Goal: Task Accomplishment & Management: Manage account settings

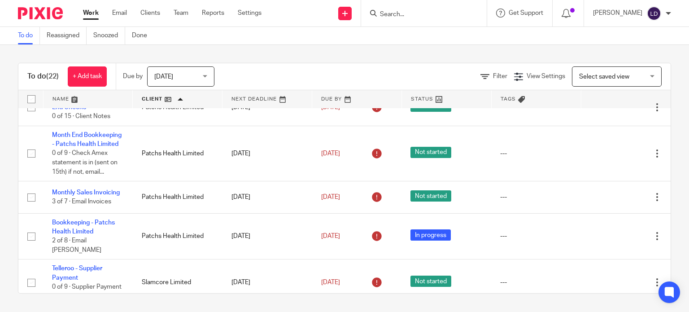
scroll to position [598, 0]
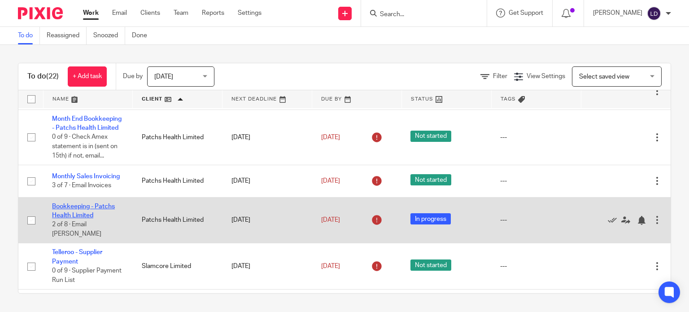
click at [99, 219] on link "Bookkeeping - Patchs Health Limited" at bounding box center [83, 210] width 63 height 15
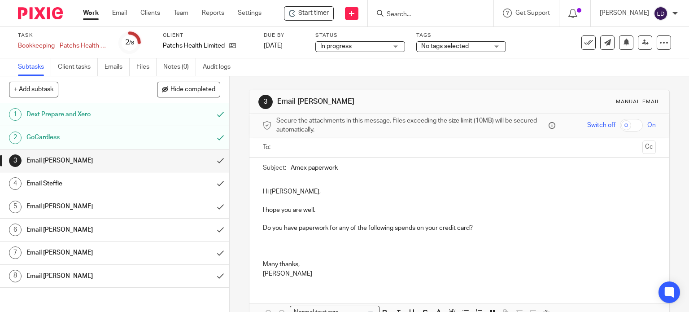
drag, startPoint x: 296, startPoint y: 153, endPoint x: 297, endPoint y: 145, distance: 8.5
click at [297, 149] on ul at bounding box center [460, 147] width 366 height 15
click at [297, 145] on input "text" at bounding box center [459, 147] width 359 height 10
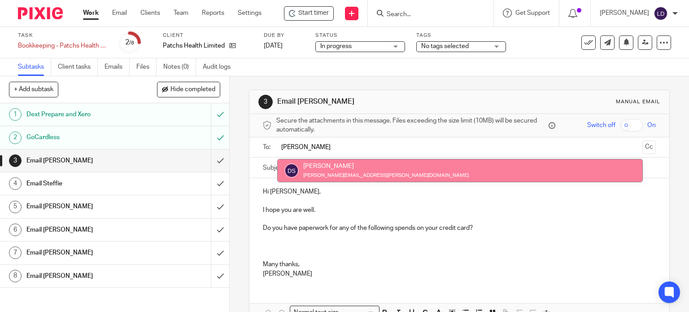
type input "dan"
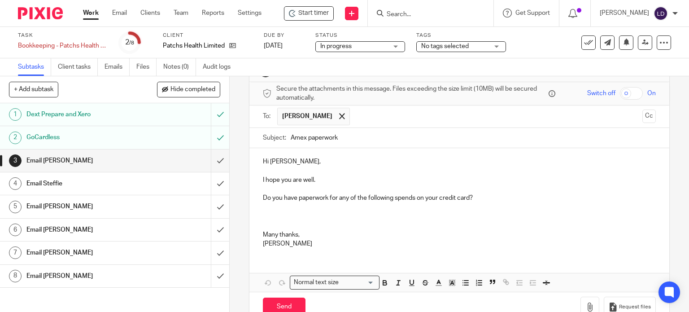
scroll to position [54, 0]
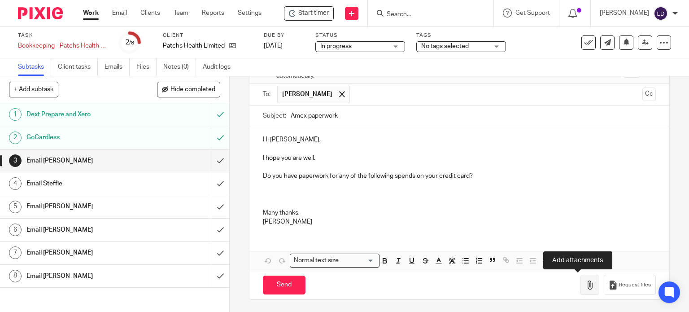
click at [586, 281] on icon "button" at bounding box center [590, 285] width 9 height 9
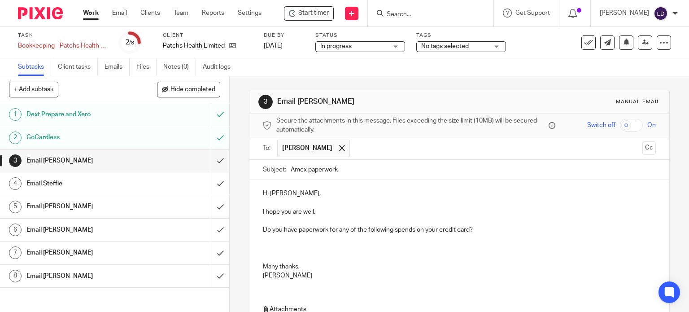
scroll to position [104, 0]
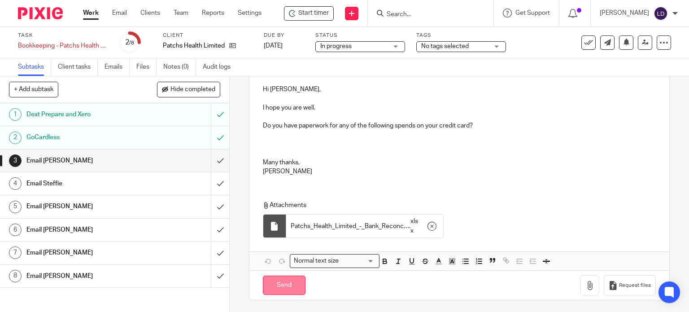
click at [291, 286] on input "Send" at bounding box center [284, 285] width 43 height 19
type input "Sent"
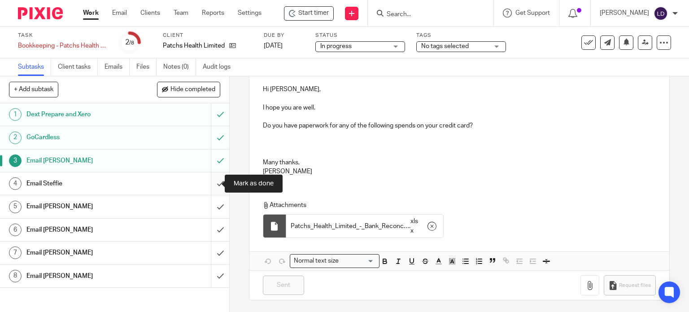
click at [208, 182] on input "submit" at bounding box center [114, 183] width 229 height 22
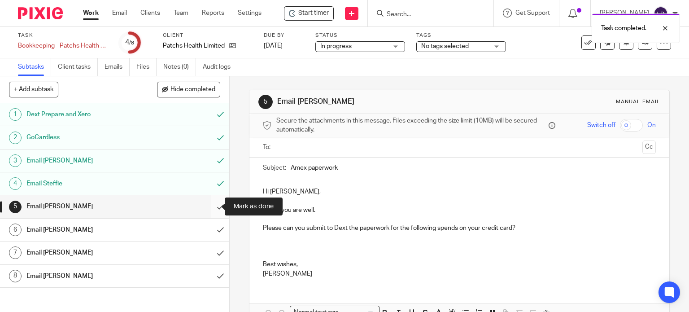
click at [210, 209] on input "submit" at bounding box center [114, 206] width 229 height 22
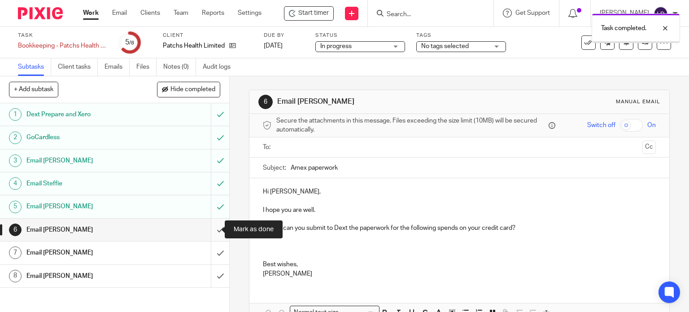
click at [212, 231] on input "submit" at bounding box center [114, 230] width 229 height 22
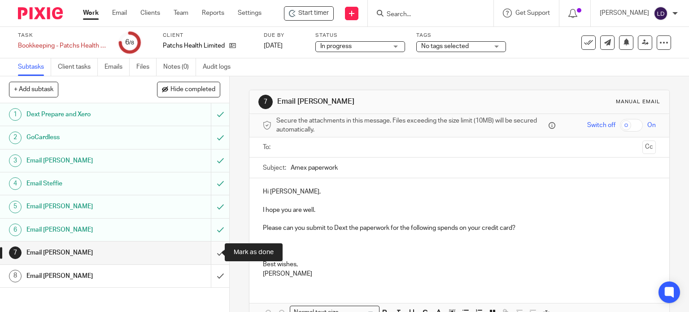
click at [212, 256] on input "submit" at bounding box center [114, 252] width 229 height 22
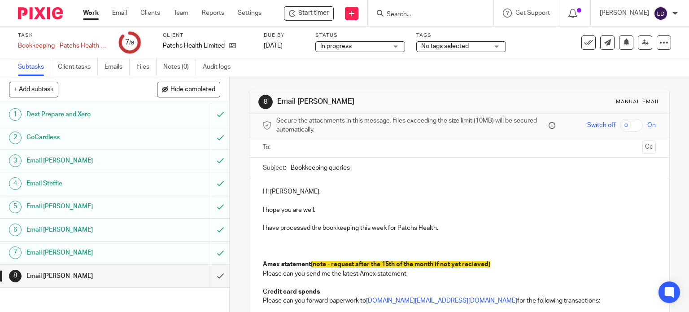
click at [298, 147] on input "text" at bounding box center [459, 147] width 359 height 10
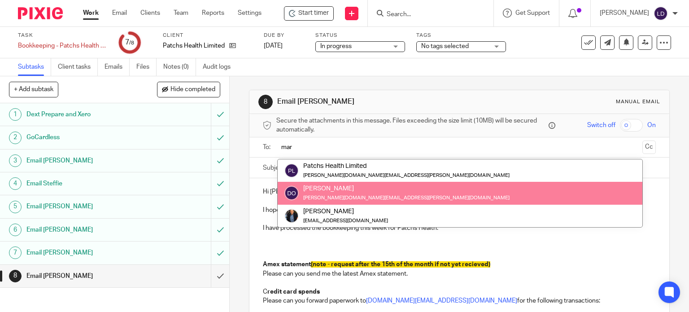
type input "mar"
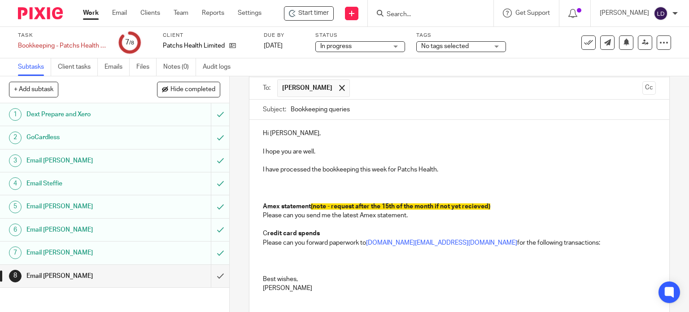
scroll to position [75, 0]
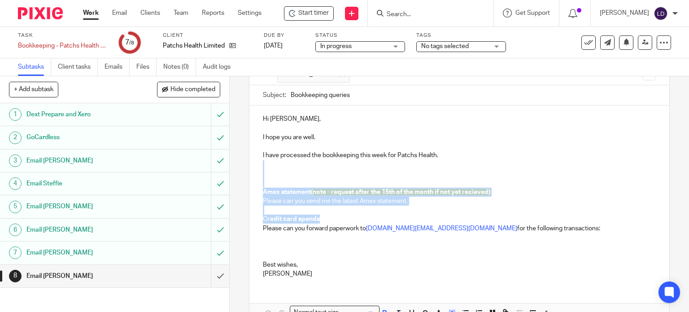
drag, startPoint x: 335, startPoint y: 217, endPoint x: 241, endPoint y: 167, distance: 106.2
click at [241, 167] on div "8 Email Marcus Manual email Secure the attachments in this message. Files excee…" at bounding box center [460, 194] width 460 height 236
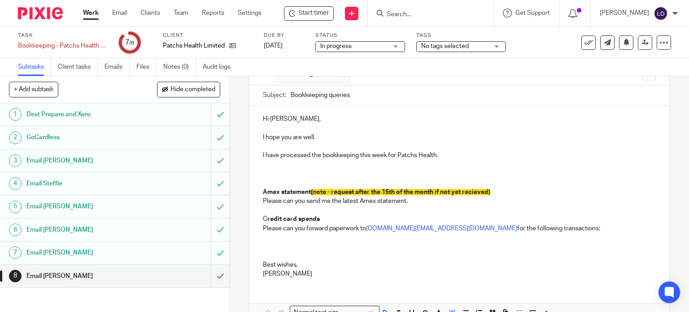
scroll to position [72, 0]
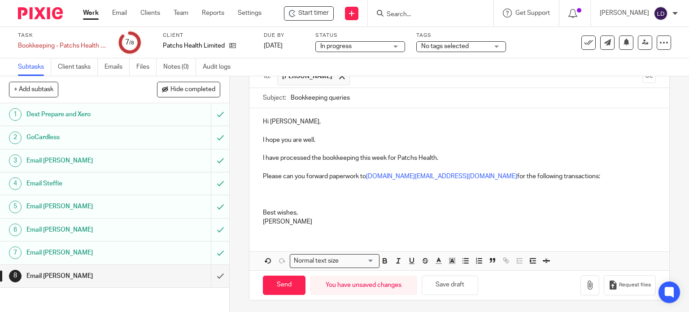
click at [492, 175] on p "Please can you forward paperwork to max.marcusspectra.credit@dext.cc for the fo…" at bounding box center [460, 176] width 394 height 9
click at [586, 288] on icon "button" at bounding box center [590, 285] width 9 height 9
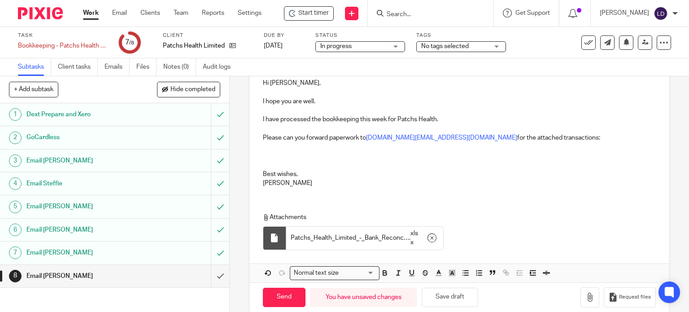
scroll to position [123, 0]
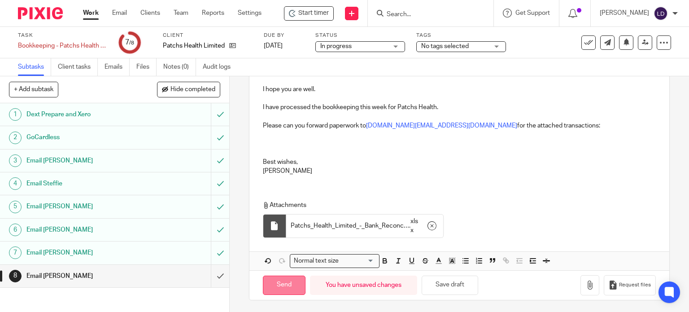
click at [289, 283] on input "Send" at bounding box center [284, 285] width 43 height 19
type input "Sent"
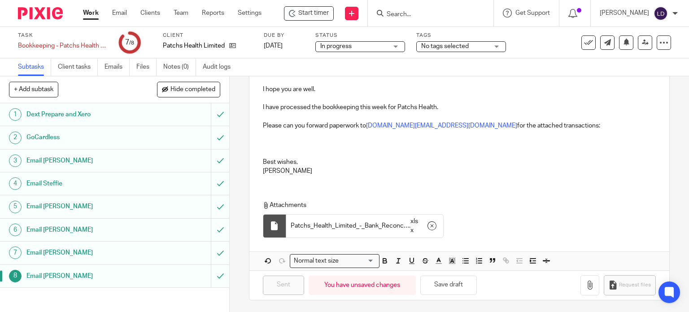
click at [88, 10] on link "Work" at bounding box center [91, 13] width 16 height 9
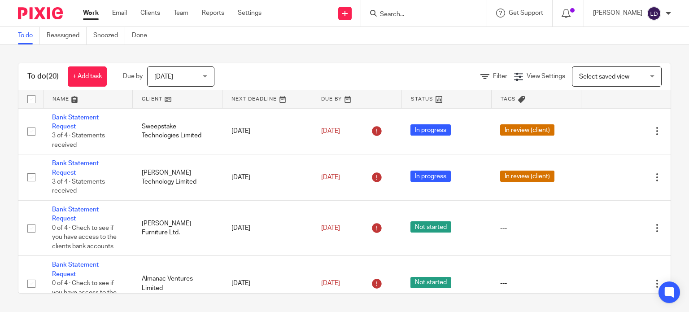
click at [157, 101] on link at bounding box center [177, 99] width 89 height 18
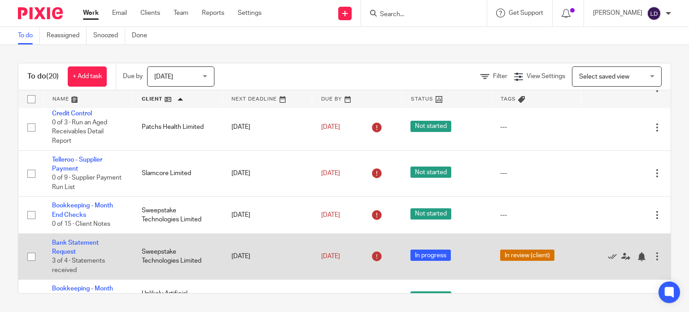
scroll to position [682, 0]
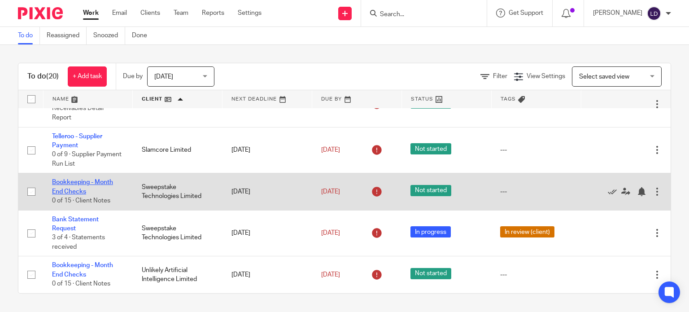
click at [97, 184] on link "Bookkeeping - Month End Checks" at bounding box center [82, 186] width 61 height 15
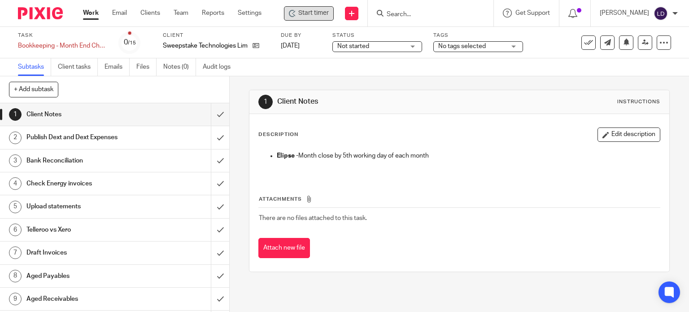
click at [324, 16] on span "Start timer" at bounding box center [313, 13] width 31 height 9
click at [314, 12] on span "Start timer" at bounding box center [313, 13] width 31 height 9
click at [652, 16] on img at bounding box center [656, 14] width 8 height 8
click at [216, 118] on input "submit" at bounding box center [114, 114] width 229 height 22
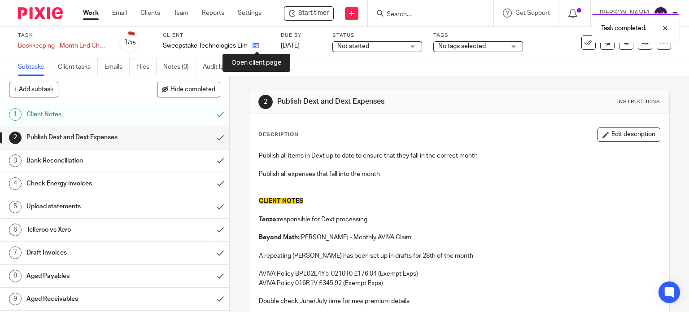
click at [253, 47] on icon at bounding box center [256, 45] width 7 height 7
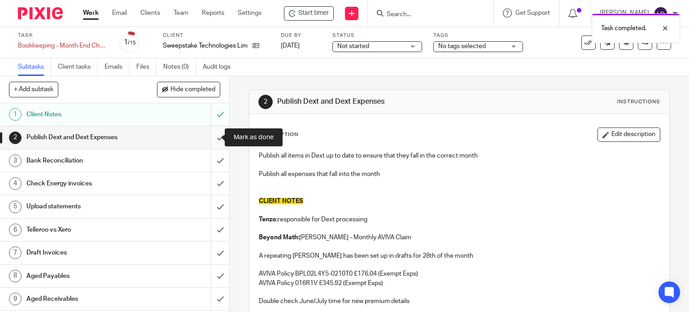
click at [217, 135] on input "submit" at bounding box center [114, 137] width 229 height 22
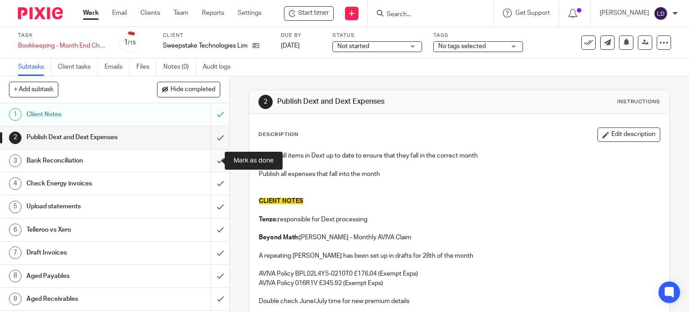
click at [215, 159] on input "submit" at bounding box center [114, 160] width 229 height 22
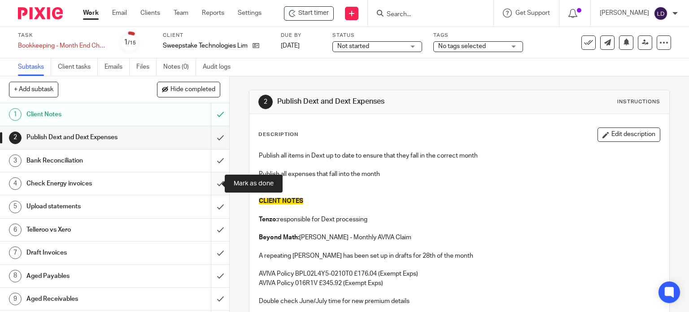
click at [213, 182] on input "submit" at bounding box center [114, 183] width 229 height 22
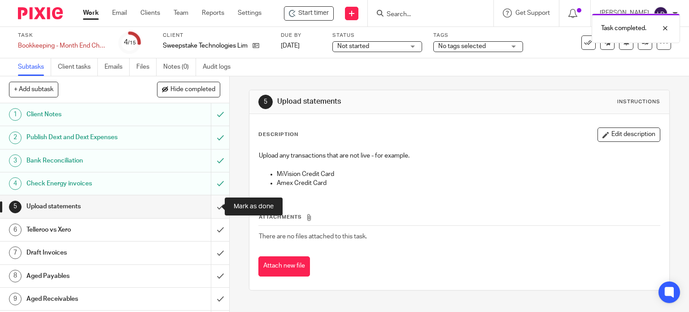
click at [210, 204] on input "submit" at bounding box center [114, 206] width 229 height 22
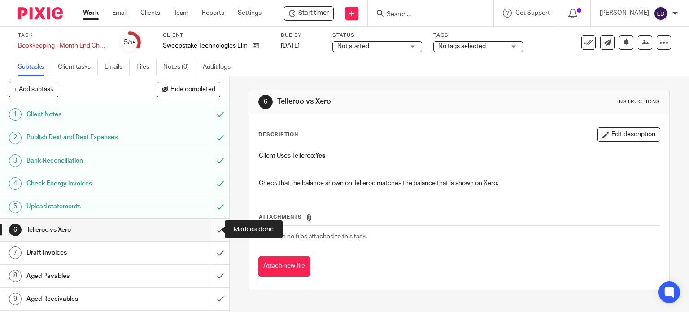
click at [214, 233] on input "submit" at bounding box center [114, 230] width 229 height 22
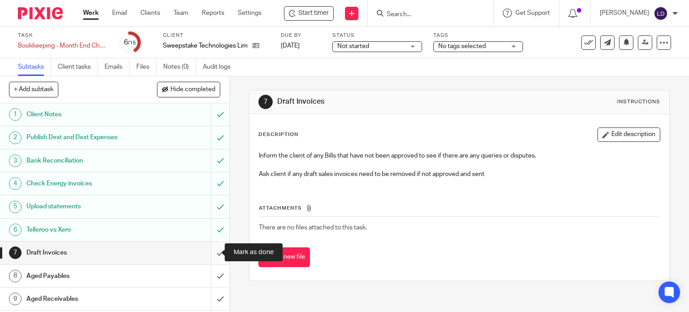
click at [215, 250] on input "submit" at bounding box center [114, 252] width 229 height 22
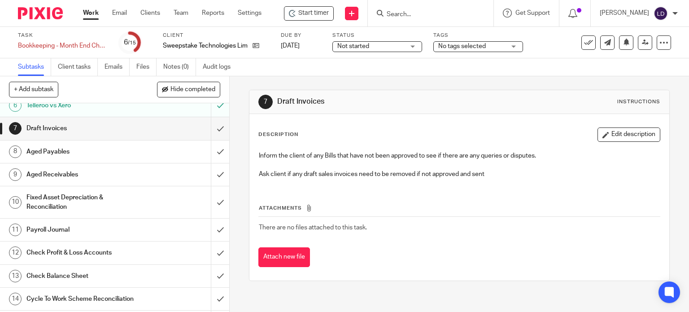
scroll to position [145, 0]
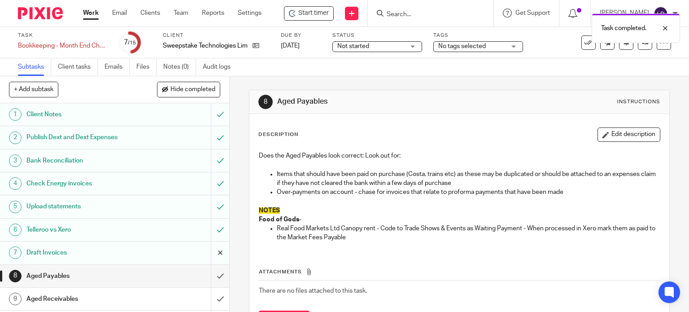
scroll to position [75, 0]
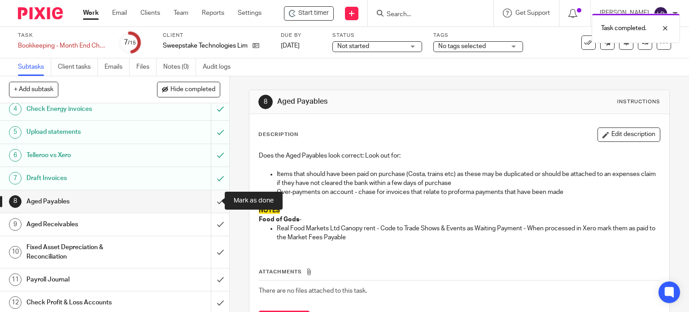
drag, startPoint x: 214, startPoint y: 201, endPoint x: 212, endPoint y: 220, distance: 19.4
click at [213, 201] on input "submit" at bounding box center [114, 201] width 229 height 22
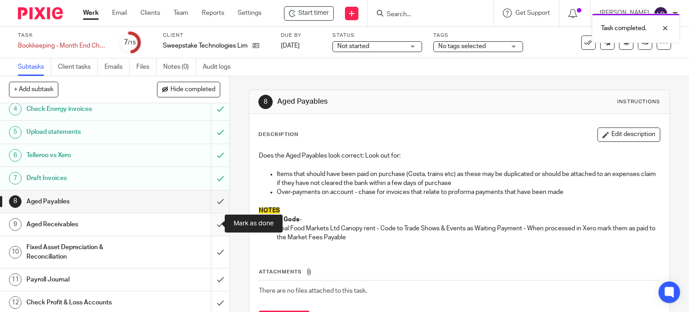
click at [212, 220] on input "submit" at bounding box center [114, 224] width 229 height 22
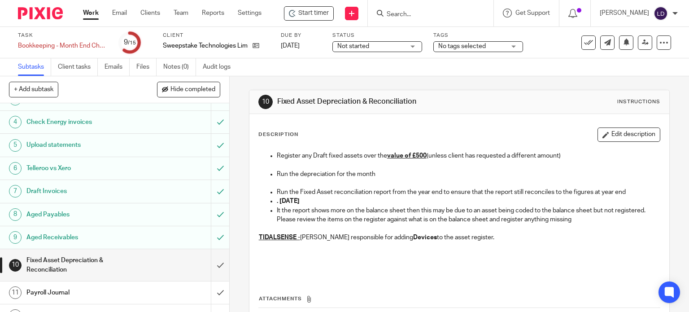
scroll to position [145, 0]
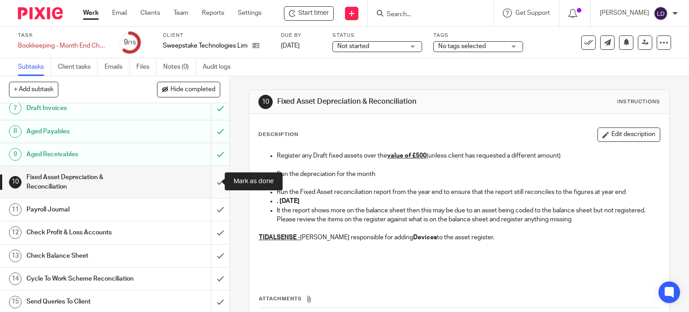
click at [215, 184] on input "submit" at bounding box center [114, 182] width 229 height 32
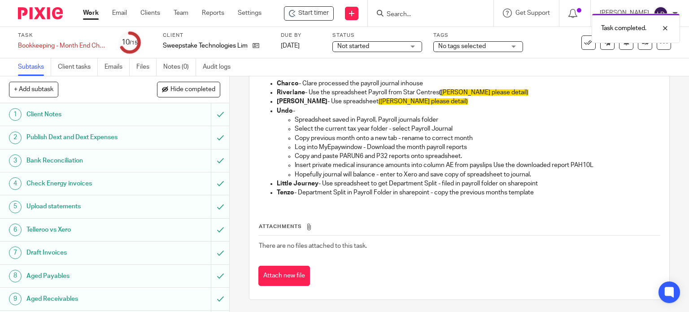
scroll to position [145, 0]
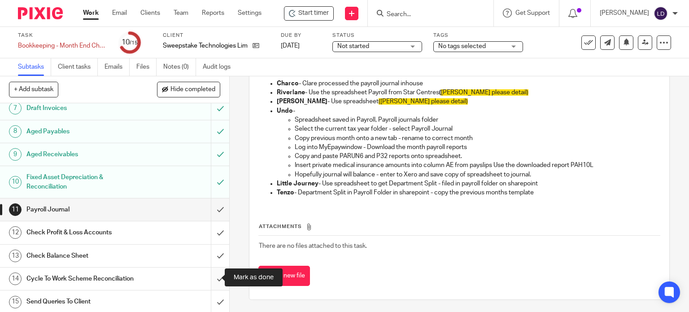
click at [205, 271] on input "submit" at bounding box center [114, 278] width 229 height 22
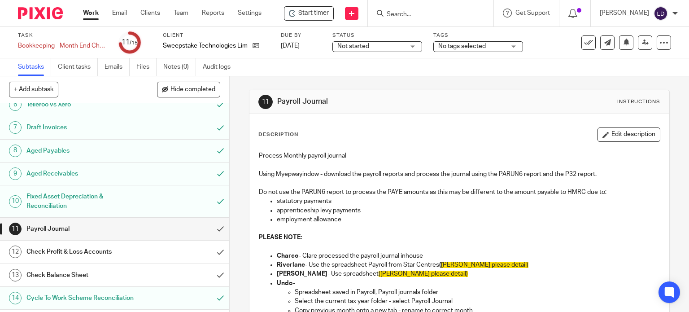
scroll to position [145, 0]
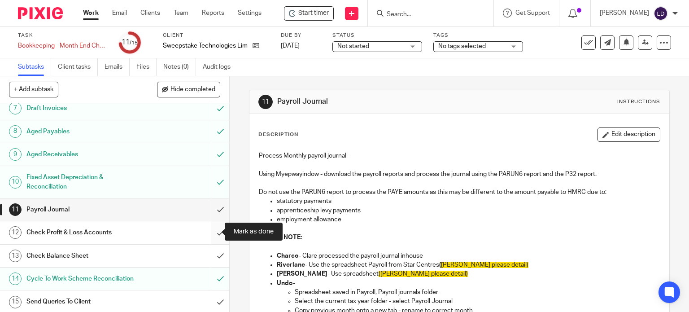
click at [217, 231] on input "submit" at bounding box center [114, 232] width 229 height 22
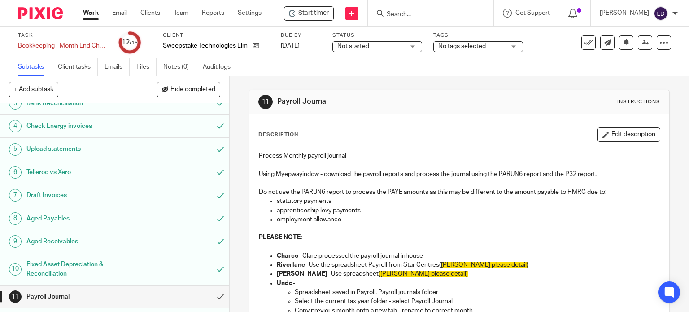
scroll to position [145, 0]
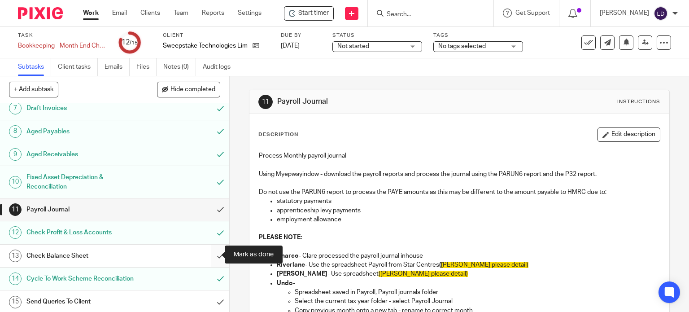
drag, startPoint x: 208, startPoint y: 255, endPoint x: 210, endPoint y: 285, distance: 30.2
click at [209, 255] on input "submit" at bounding box center [114, 256] width 229 height 22
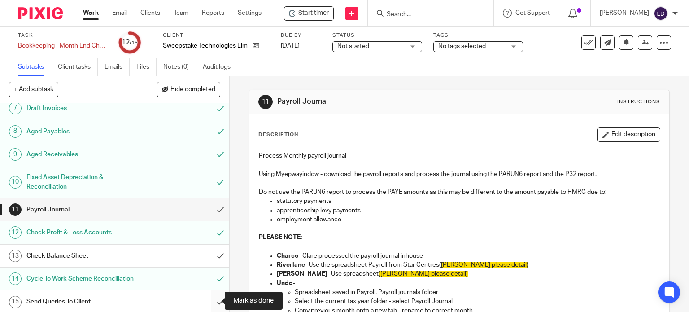
click at [206, 307] on input "submit" at bounding box center [114, 301] width 229 height 22
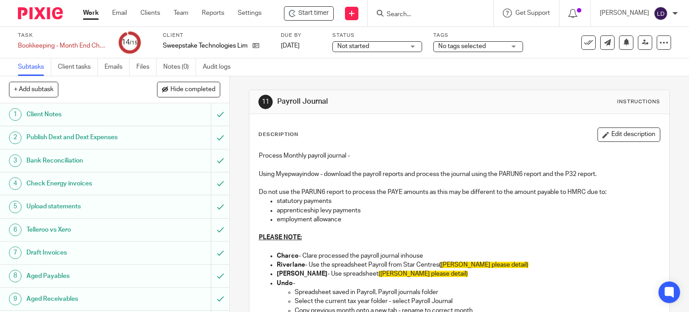
click at [391, 46] on span "Not started" at bounding box center [371, 46] width 67 height 9
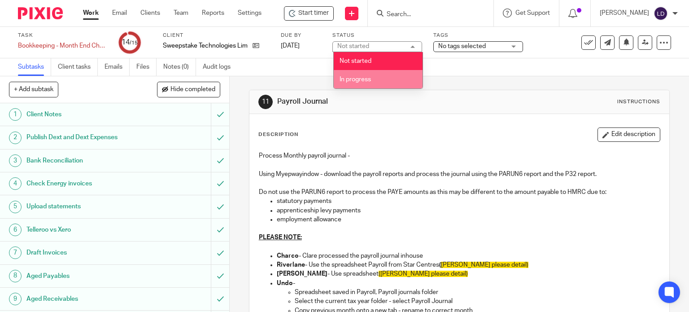
click at [382, 77] on li "In progress" at bounding box center [378, 79] width 89 height 18
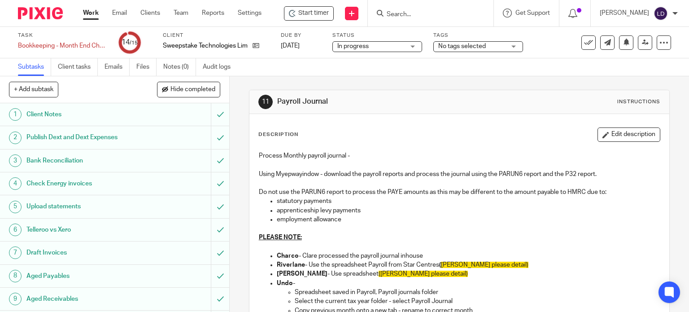
click at [461, 48] on span "No tags selected" at bounding box center [462, 46] width 48 height 6
click at [377, 81] on div "11 Payroll Journal Instructions Description Edit description Process Monthly pa…" at bounding box center [459, 280] width 421 height 409
click at [92, 9] on link "Work" at bounding box center [91, 13] width 16 height 9
